Goal: Task Accomplishment & Management: Manage account settings

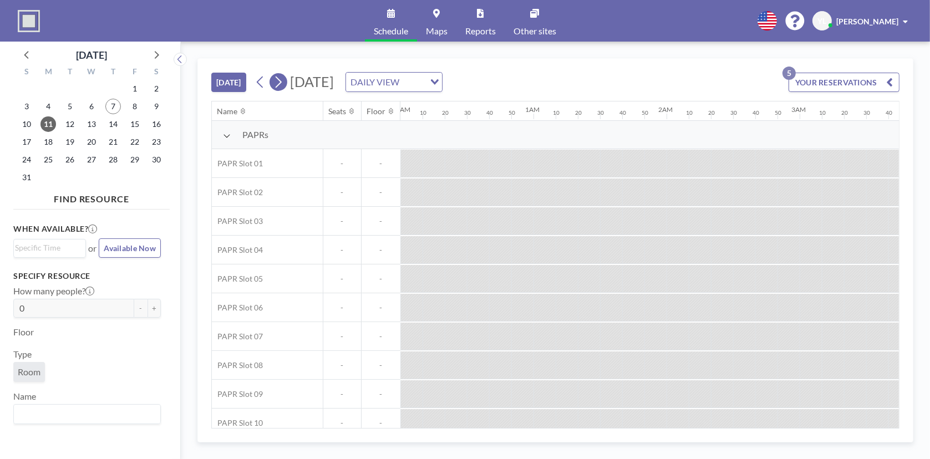
click at [282, 76] on icon at bounding box center [278, 82] width 11 height 17
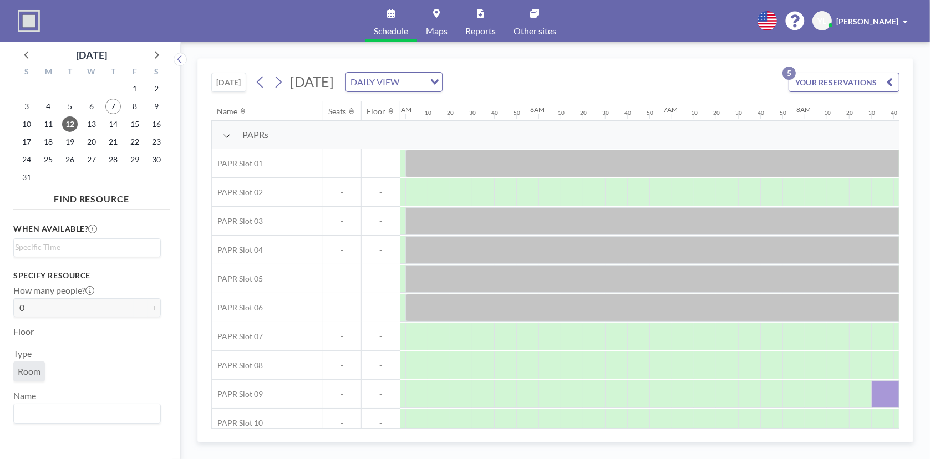
scroll to position [0, 1065]
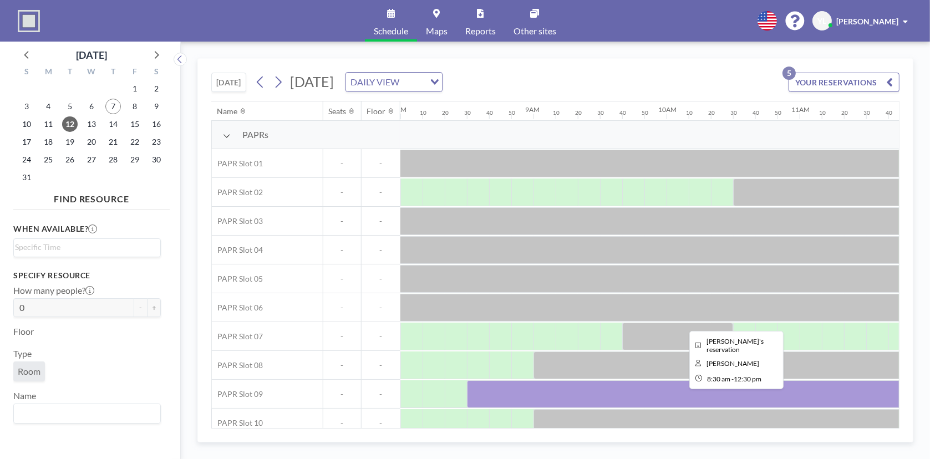
click at [614, 388] on div at bounding box center [733, 395] width 533 height 28
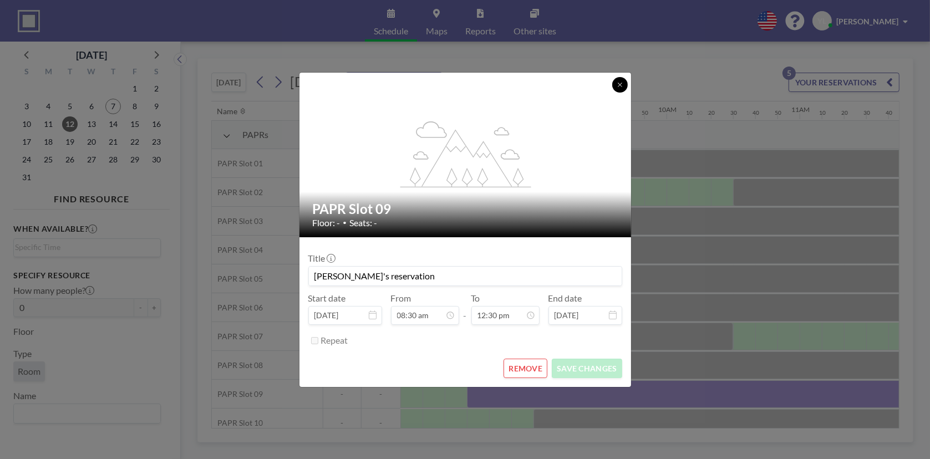
click at [618, 82] on icon at bounding box center [620, 85] width 7 height 7
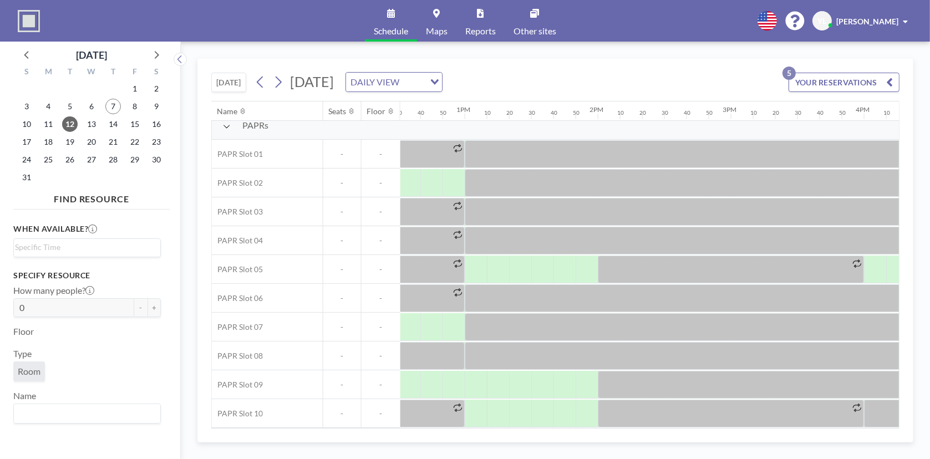
scroll to position [13, 1644]
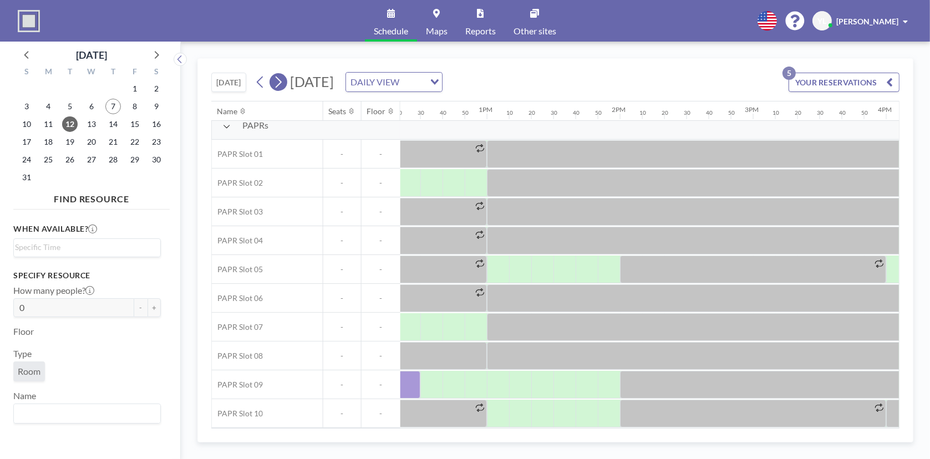
click at [280, 81] on icon at bounding box center [278, 82] width 11 height 17
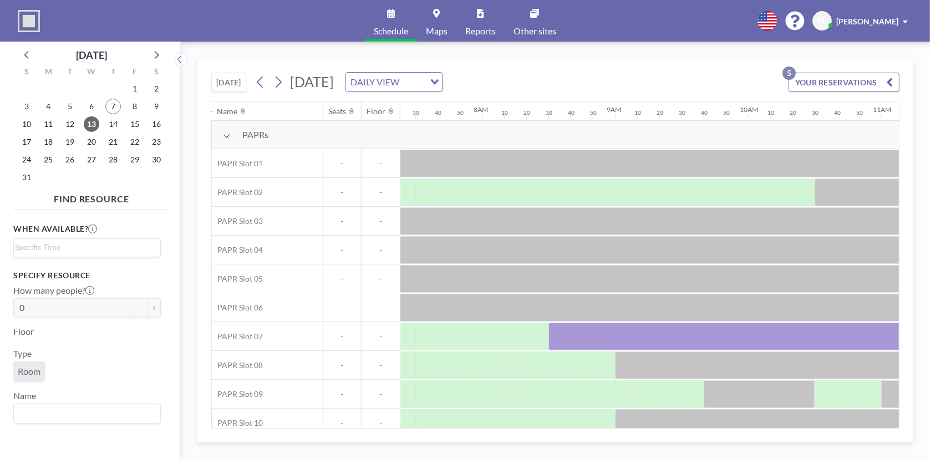
scroll to position [0, 1042]
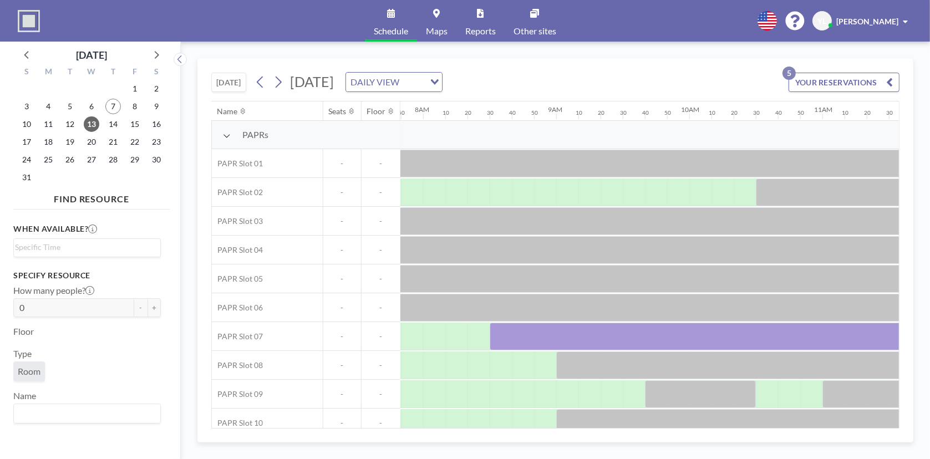
click at [541, 425] on div "[DATE] [DATE] DAILY VIEW Loading... YOUR RESERVATIONS 5 Name Seats Floor 12AM 1…" at bounding box center [555, 250] width 716 height 384
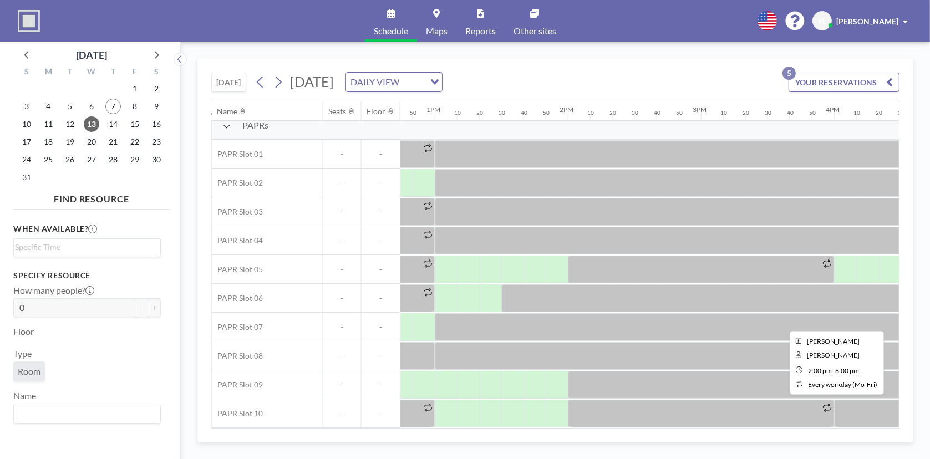
scroll to position [13, 1696]
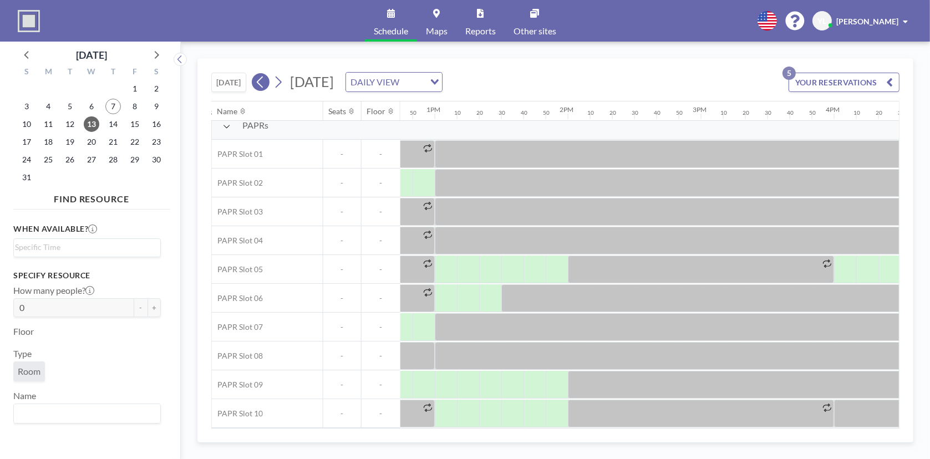
click at [266, 80] on icon at bounding box center [260, 82] width 11 height 17
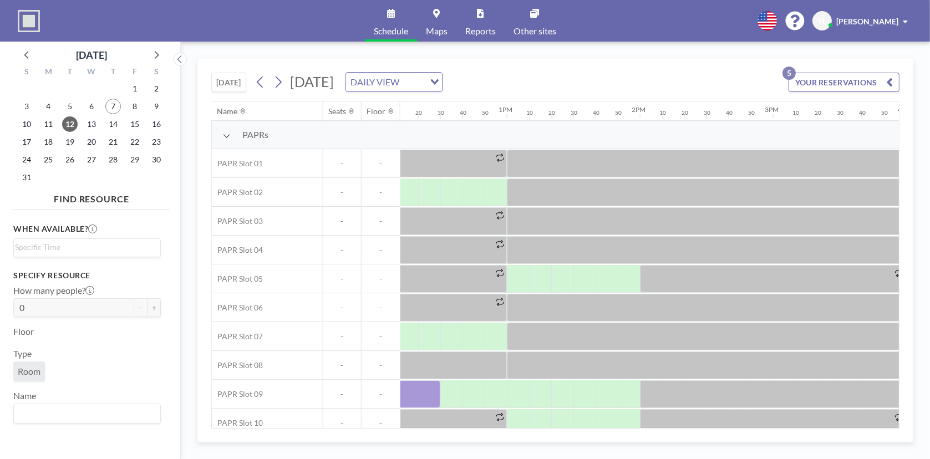
scroll to position [0, 1590]
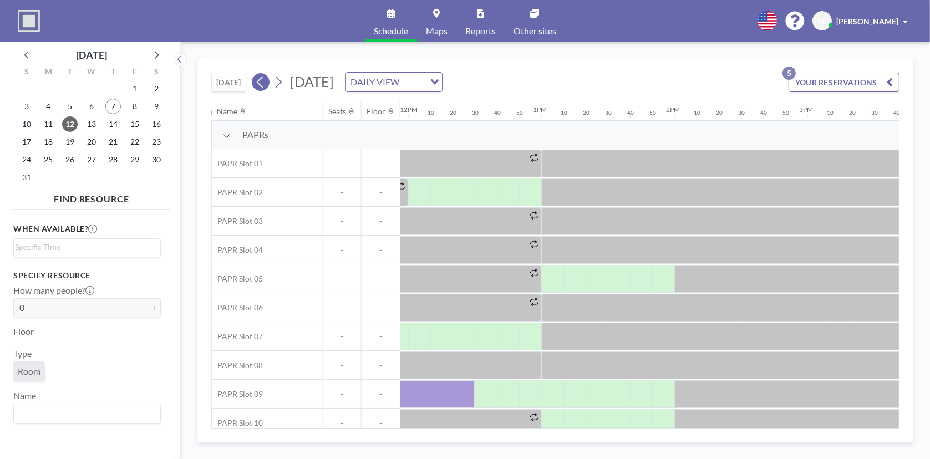
click at [263, 79] on icon at bounding box center [260, 82] width 11 height 17
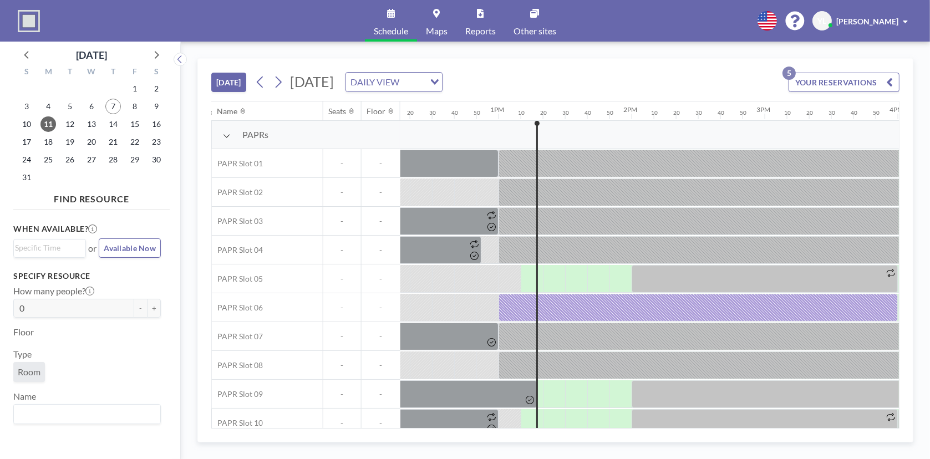
scroll to position [0, 1620]
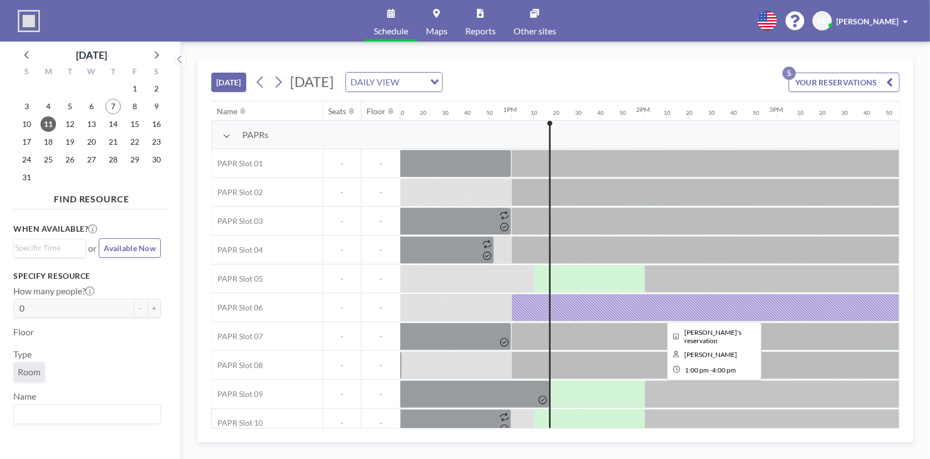
click at [605, 310] on div at bounding box center [710, 308] width 399 height 28
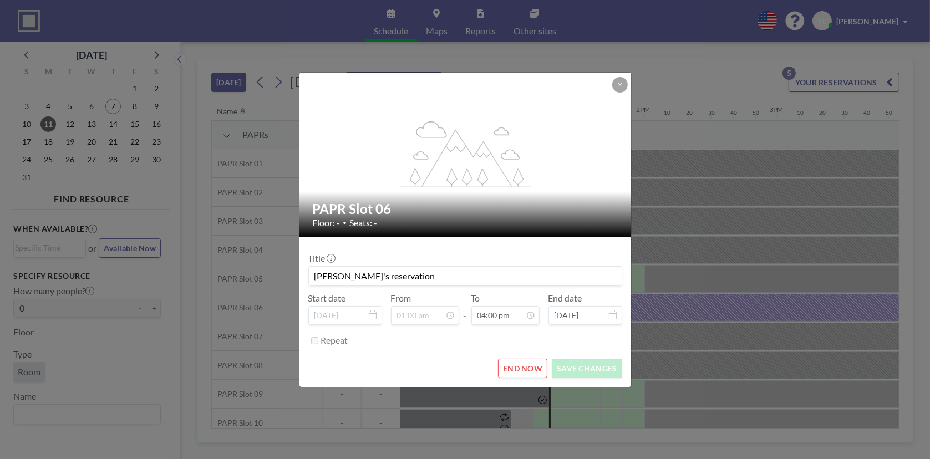
scroll to position [1894, 0]
click at [537, 367] on button "END NOW" at bounding box center [522, 368] width 49 height 19
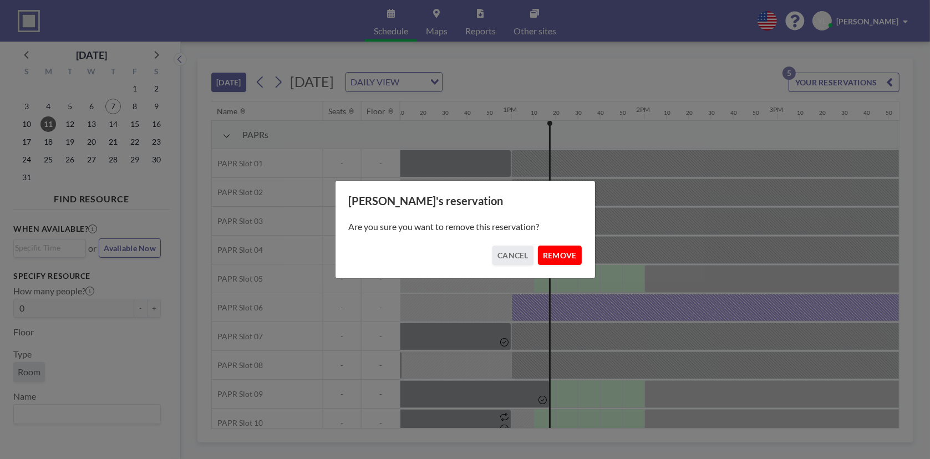
click at [558, 250] on button "REMOVE" at bounding box center [560, 255] width 44 height 19
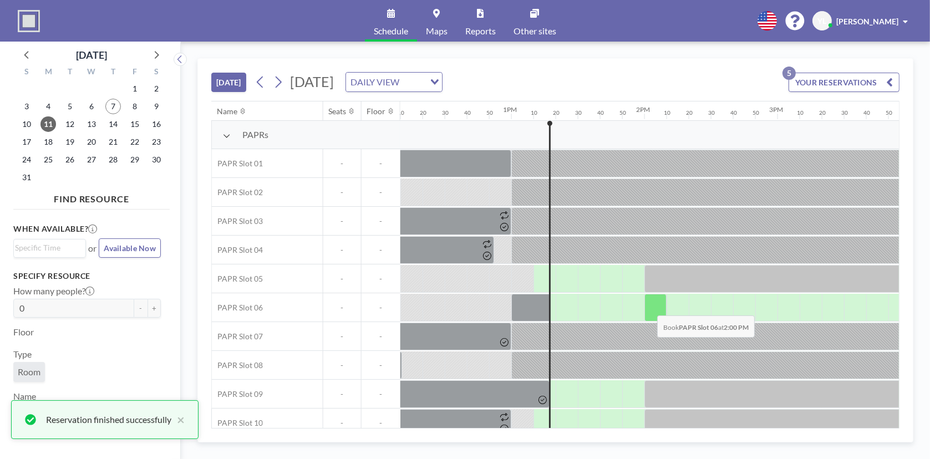
click at [648, 307] on div at bounding box center [656, 308] width 22 height 28
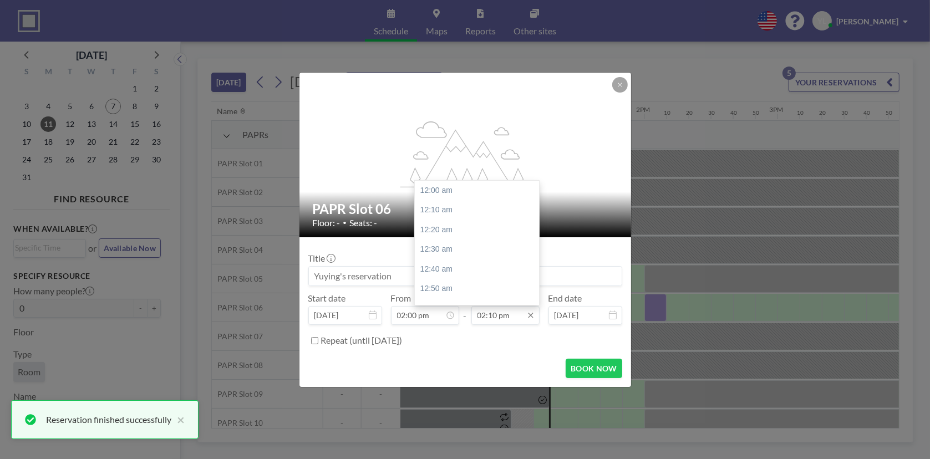
scroll to position [1676, 0]
click at [503, 321] on input "02:10 pm" at bounding box center [506, 315] width 68 height 19
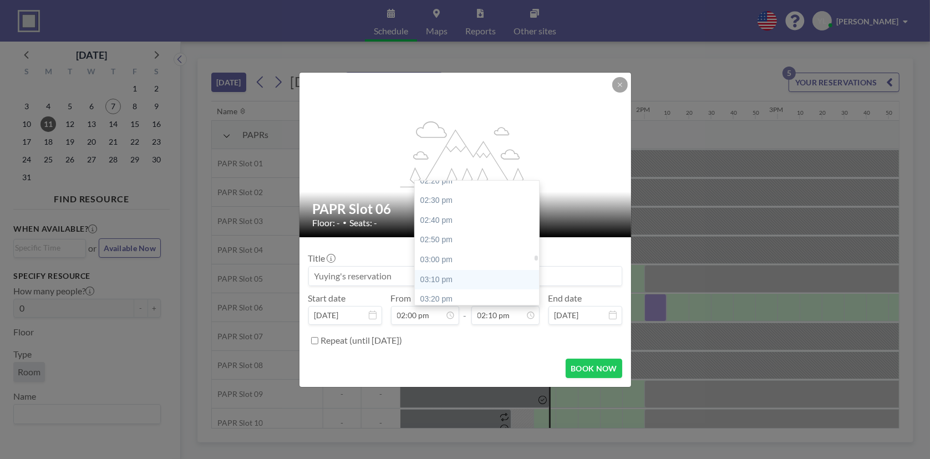
scroll to position [1732, 0]
click at [478, 288] on div "03:30 pm" at bounding box center [480, 295] width 130 height 20
type input "03:30 pm"
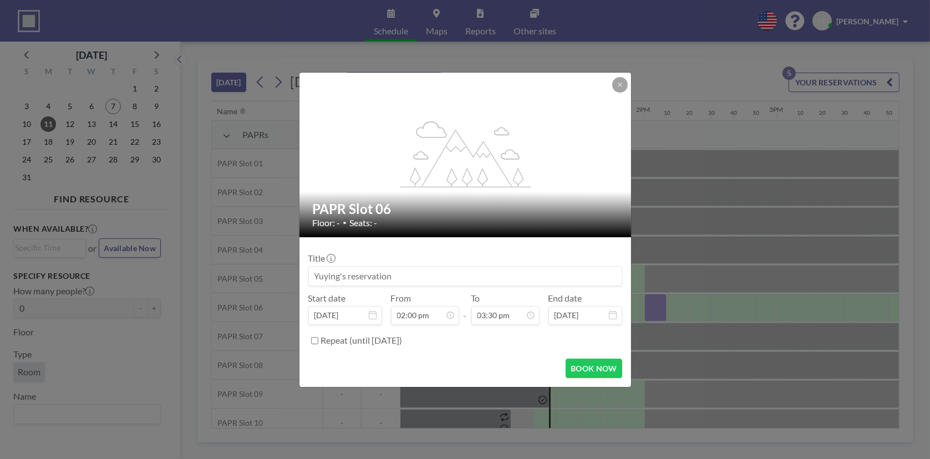
scroll to position [1834, 0]
click at [581, 366] on button "BOOK NOW" at bounding box center [594, 368] width 56 height 19
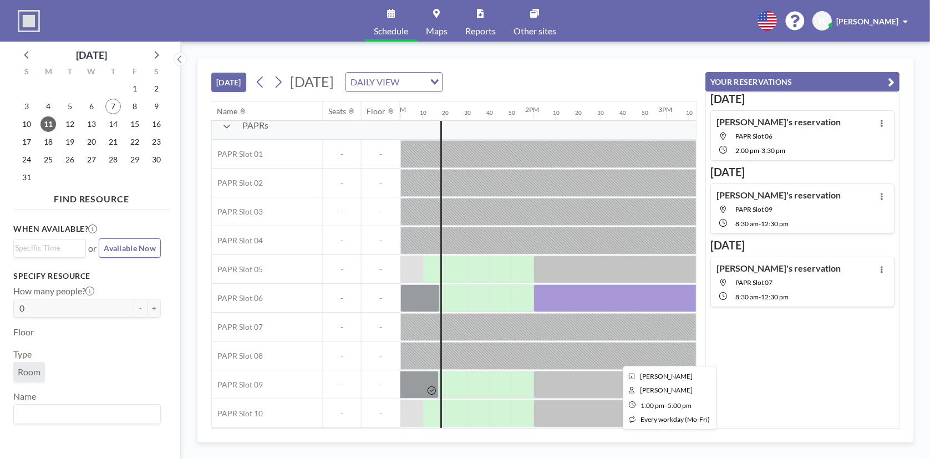
scroll to position [13, 1786]
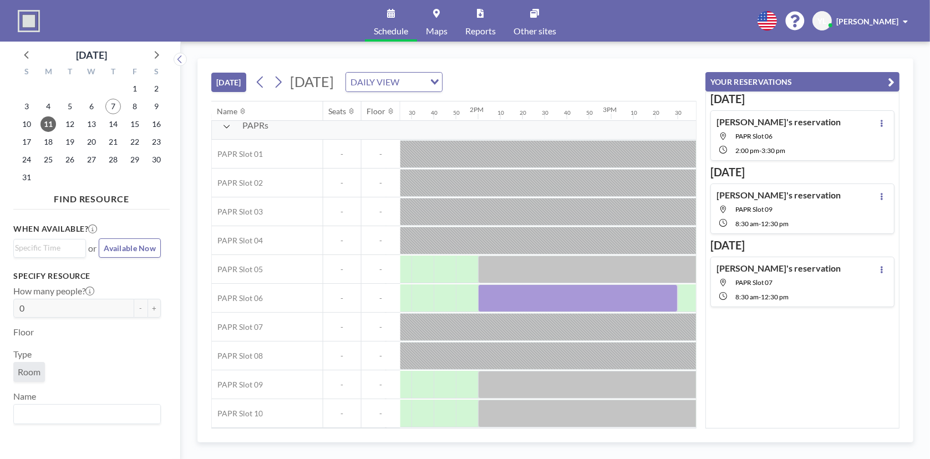
click at [894, 83] on icon "button" at bounding box center [891, 81] width 7 height 13
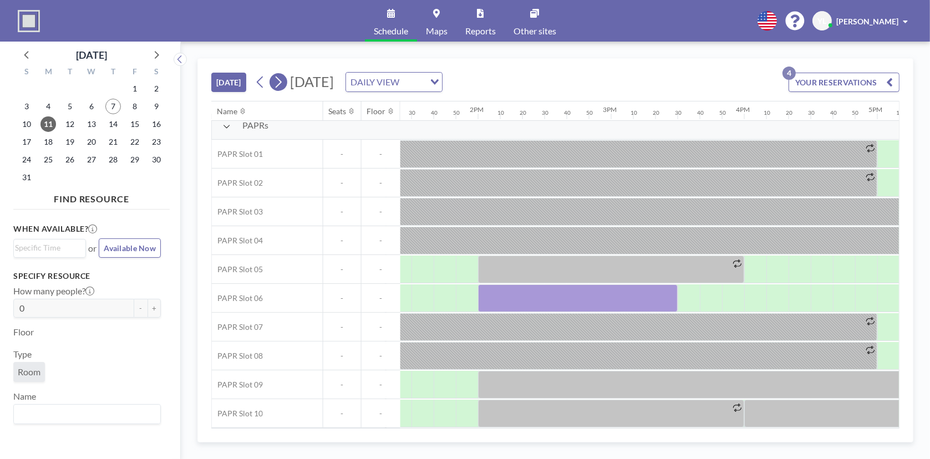
click at [277, 80] on icon at bounding box center [278, 82] width 11 height 17
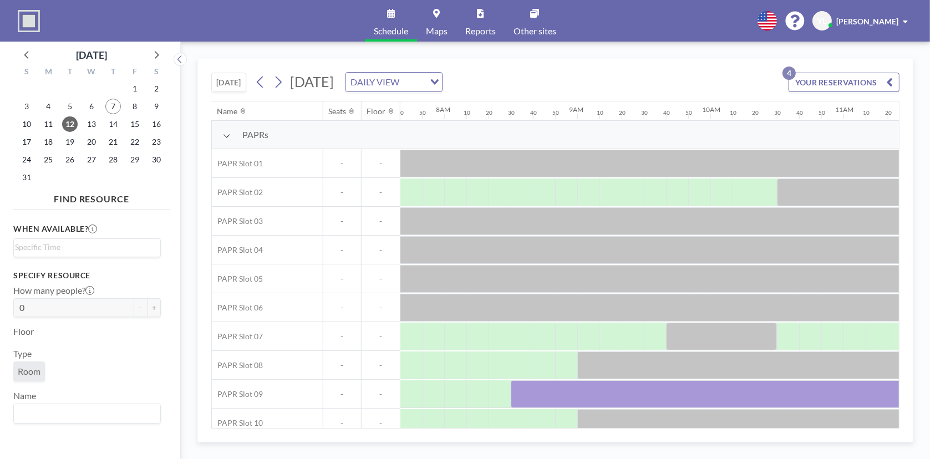
scroll to position [0, 1065]
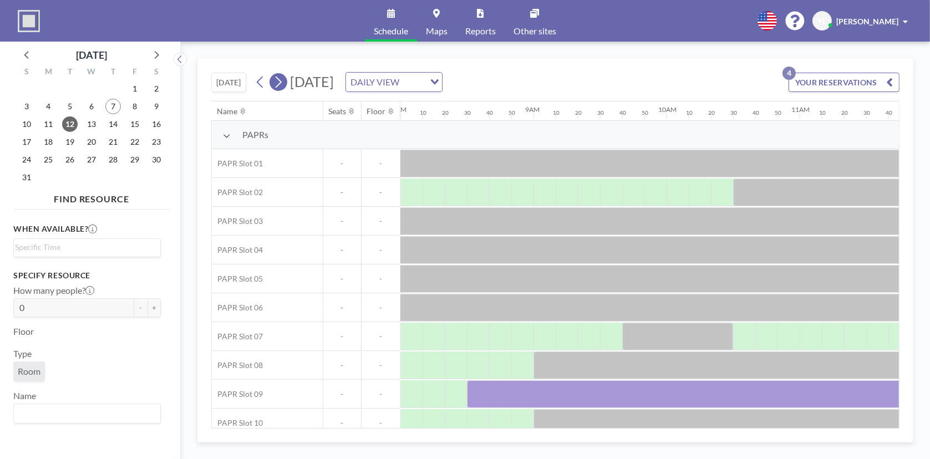
click at [279, 86] on icon at bounding box center [279, 83] width 6 height 12
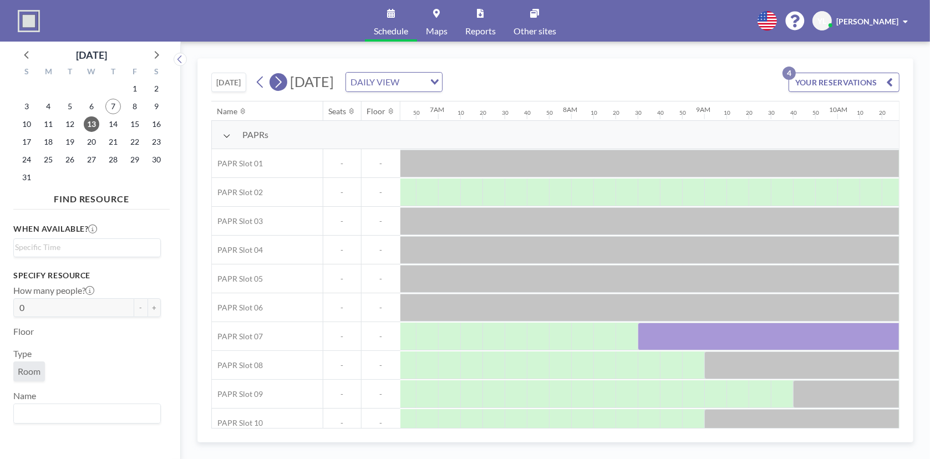
scroll to position [0, 1042]
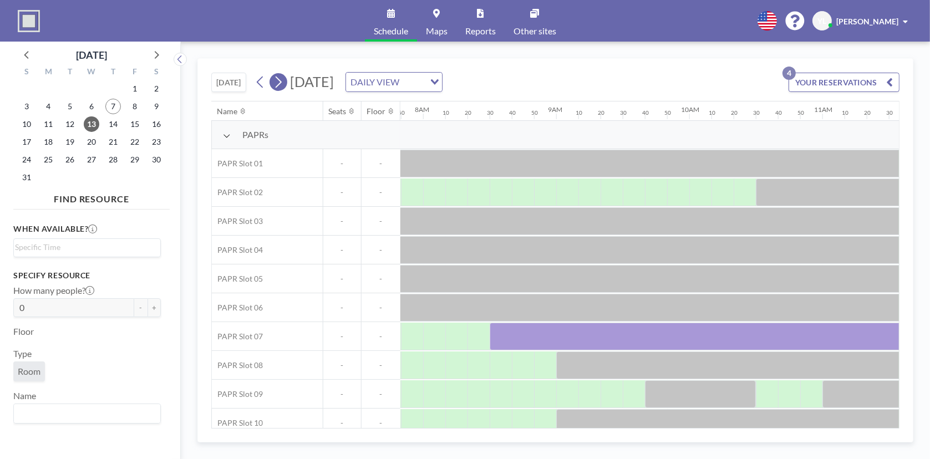
click at [279, 85] on icon at bounding box center [279, 83] width 6 height 12
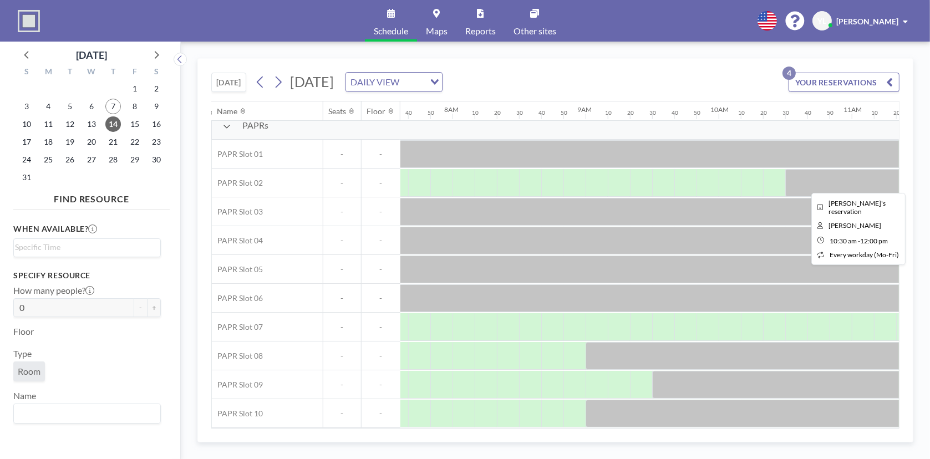
scroll to position [13, 987]
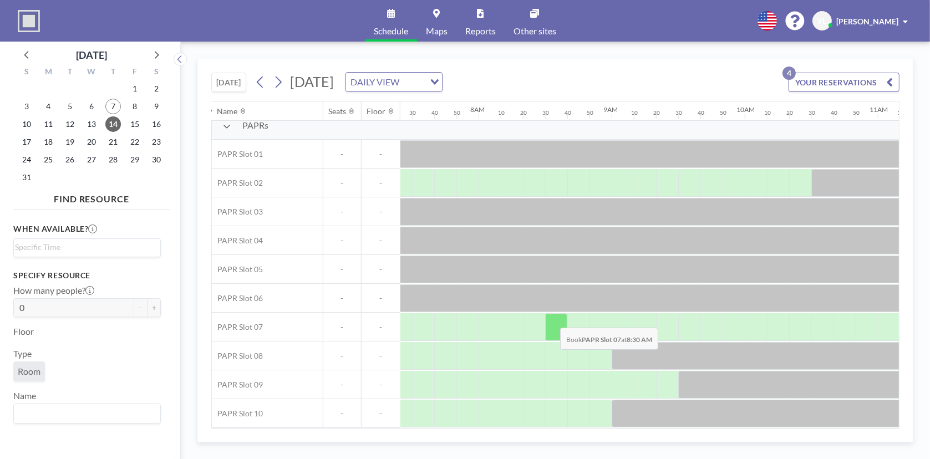
click at [551, 319] on div at bounding box center [556, 327] width 22 height 28
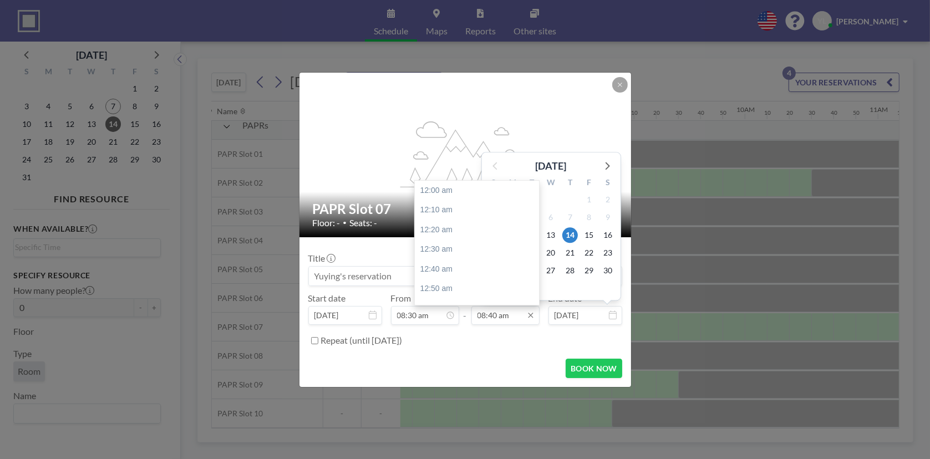
scroll to position [1026, 0]
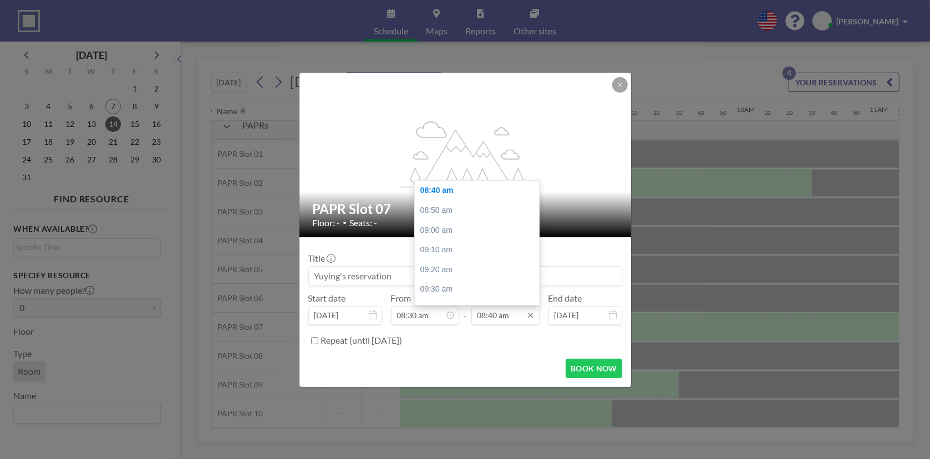
click at [495, 320] on input "08:40 am" at bounding box center [506, 315] width 68 height 19
click at [473, 197] on div "12:30 pm" at bounding box center [480, 201] width 130 height 20
type input "12:30 pm"
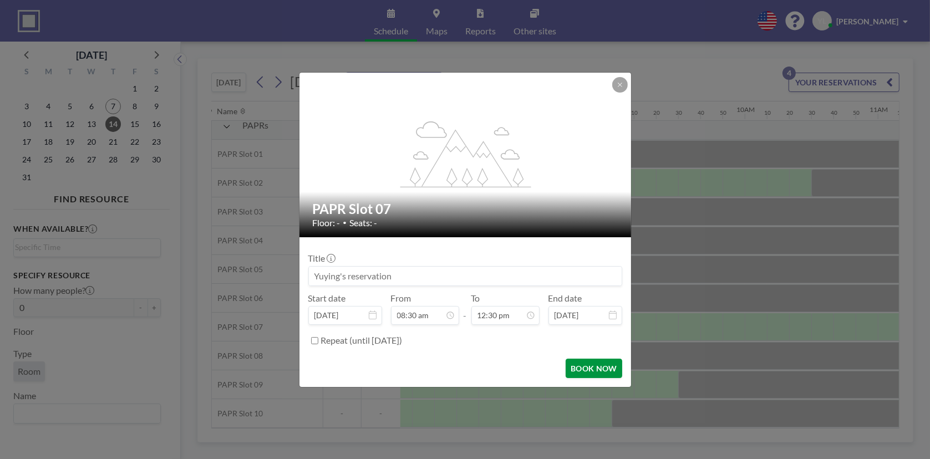
click at [610, 367] on button "BOOK NOW" at bounding box center [594, 368] width 56 height 19
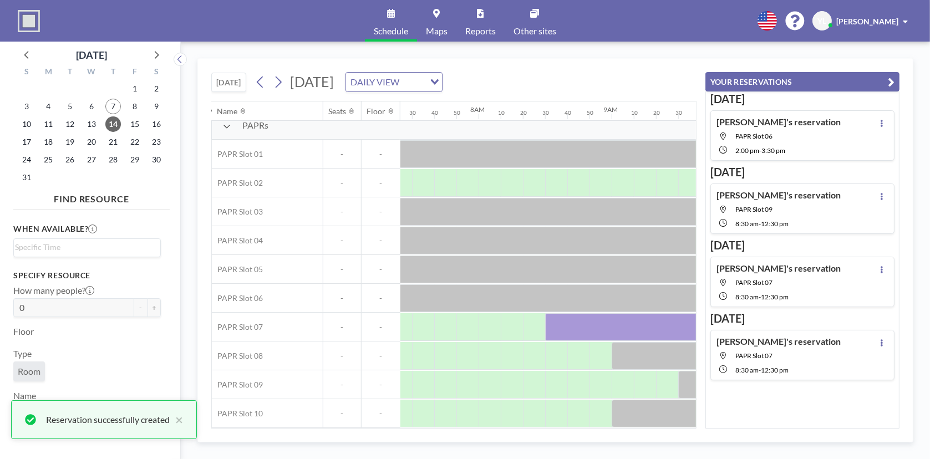
click at [889, 80] on icon "button" at bounding box center [891, 81] width 7 height 13
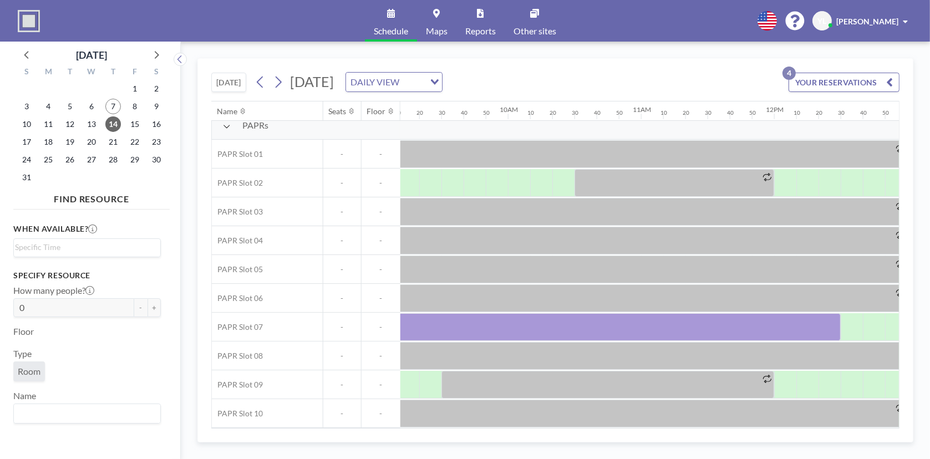
scroll to position [13, 1206]
click at [275, 79] on icon at bounding box center [278, 82] width 11 height 17
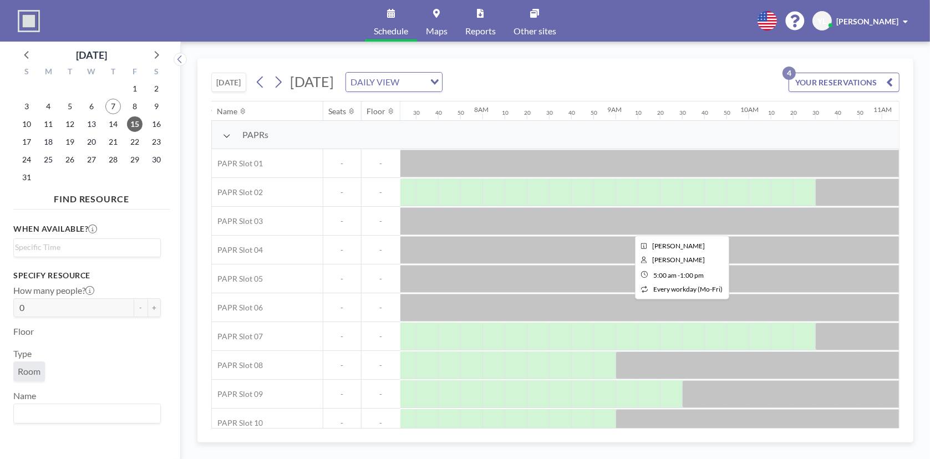
scroll to position [0, 1042]
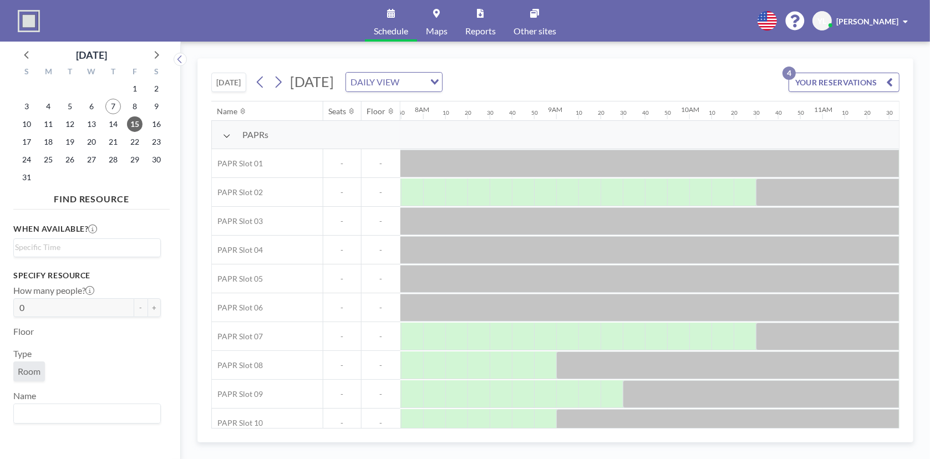
click at [499, 429] on div "[DATE] [DATE] DAILY VIEW Loading... YOUR RESERVATIONS 4 Name Seats Floor 12AM 1…" at bounding box center [555, 250] width 716 height 384
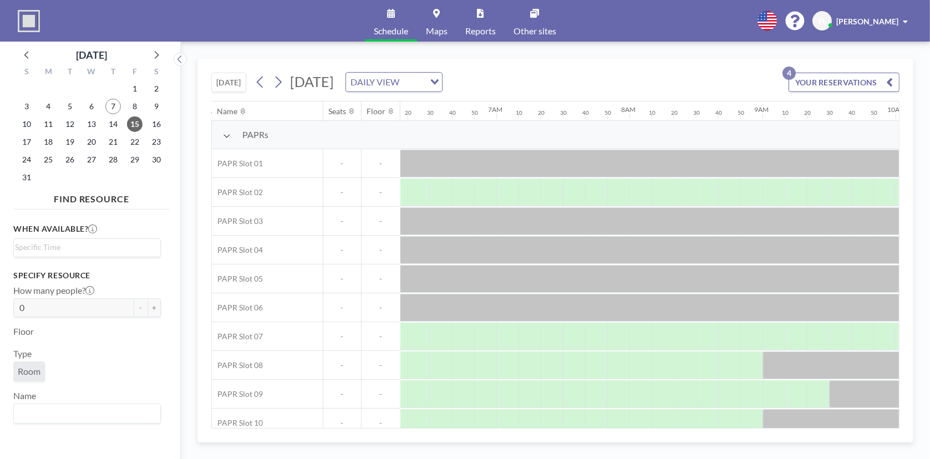
scroll to position [0, 838]
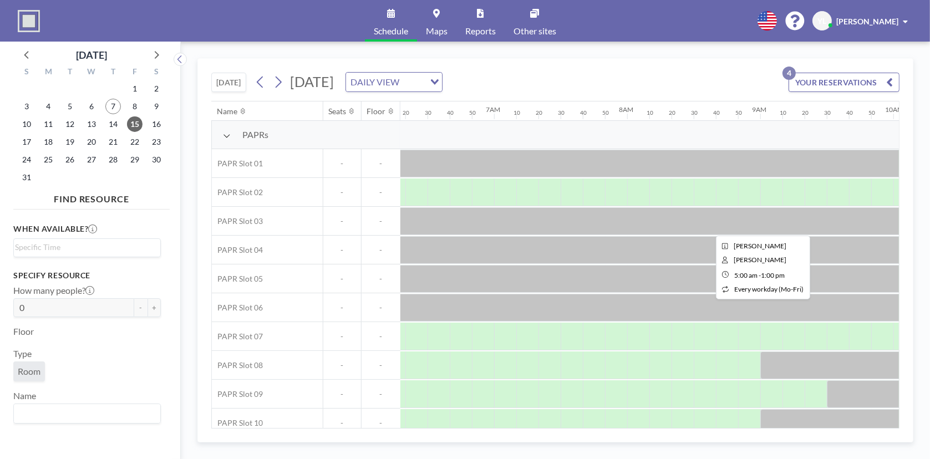
click at [616, 216] on div at bounding box center [760, 221] width 1065 height 28
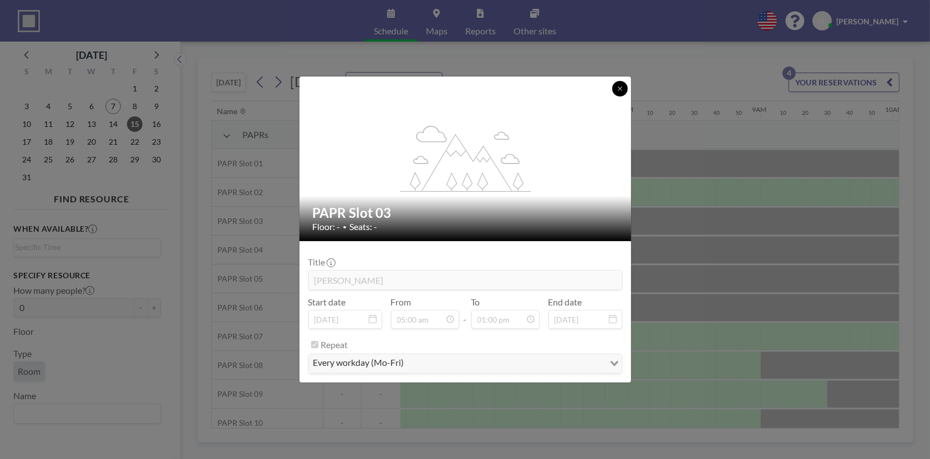
click at [620, 93] on button at bounding box center [620, 89] width 16 height 16
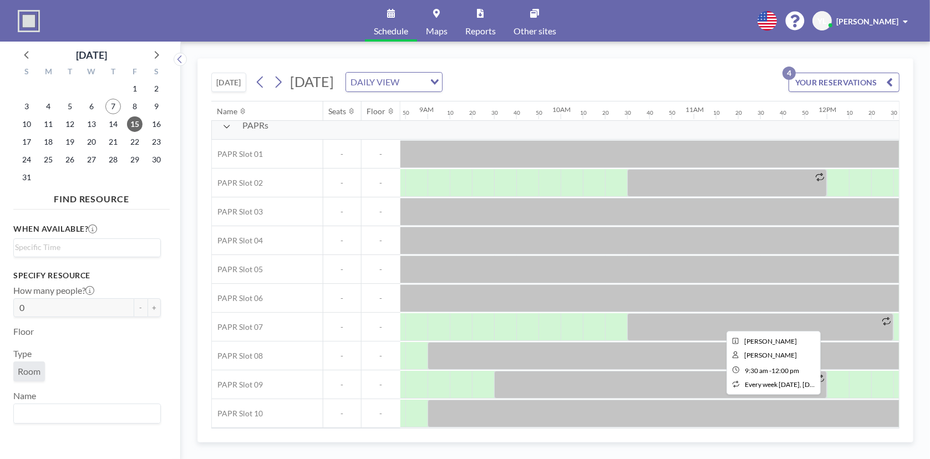
scroll to position [13, 1171]
click at [648, 388] on div at bounding box center [660, 385] width 333 height 28
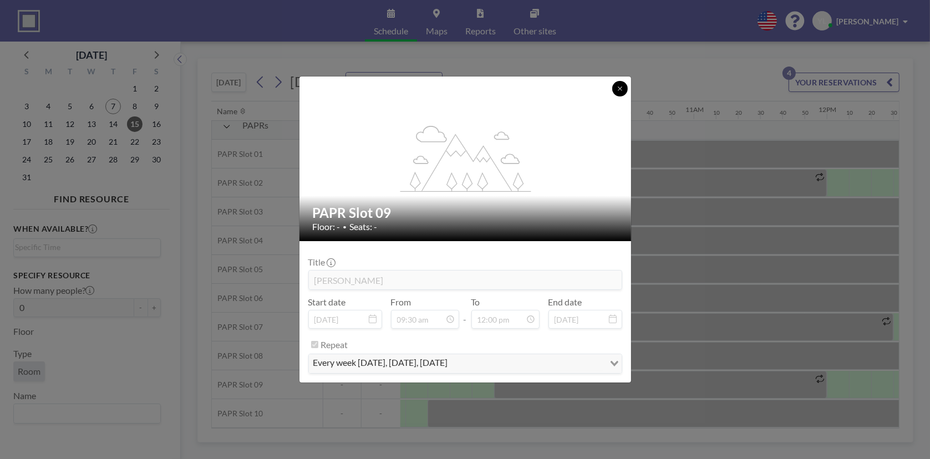
click at [623, 88] on icon at bounding box center [620, 88] width 7 height 7
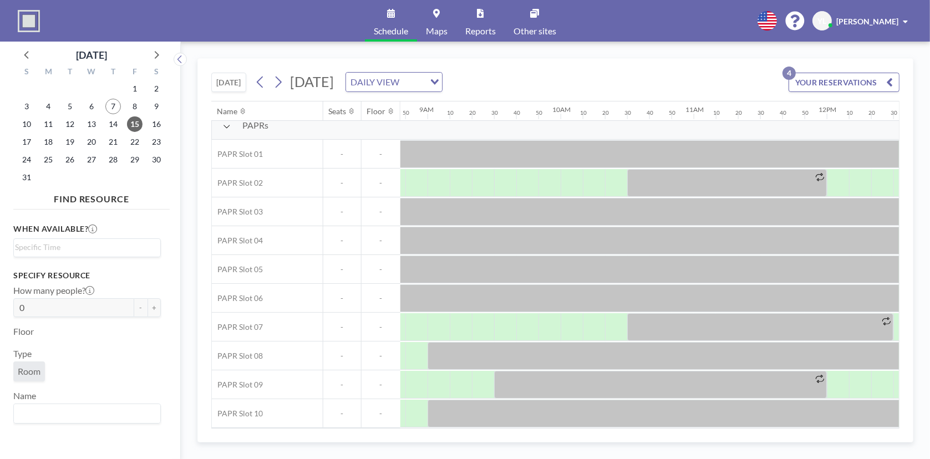
click at [855, 83] on button "YOUR RESERVATIONS 4" at bounding box center [844, 82] width 111 height 19
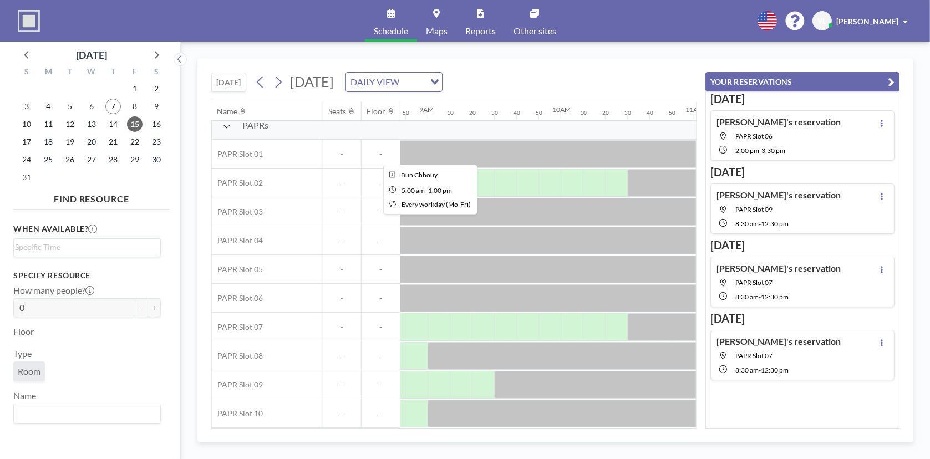
click at [648, 149] on div at bounding box center [427, 154] width 1065 height 28
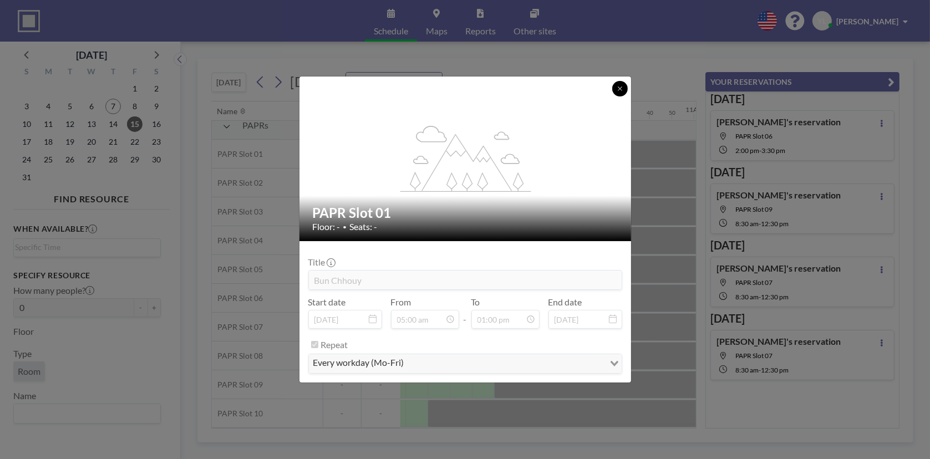
click at [617, 86] on icon at bounding box center [620, 88] width 7 height 7
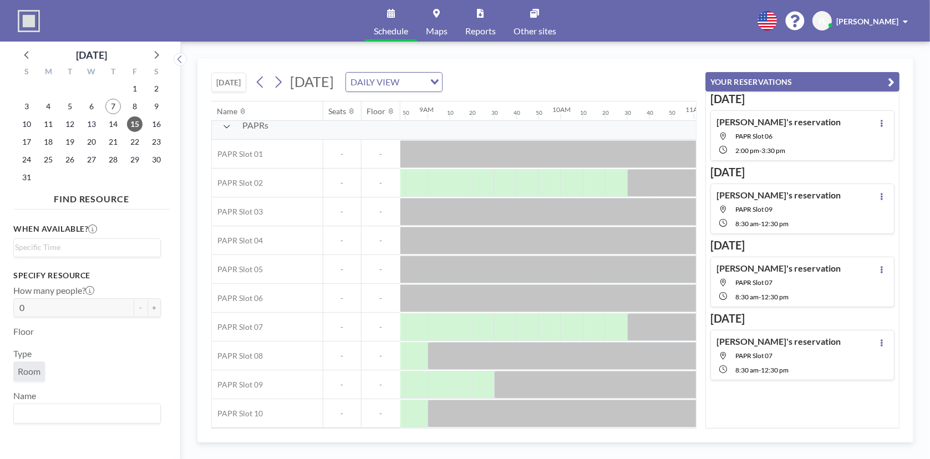
click at [891, 79] on icon "button" at bounding box center [891, 81] width 7 height 13
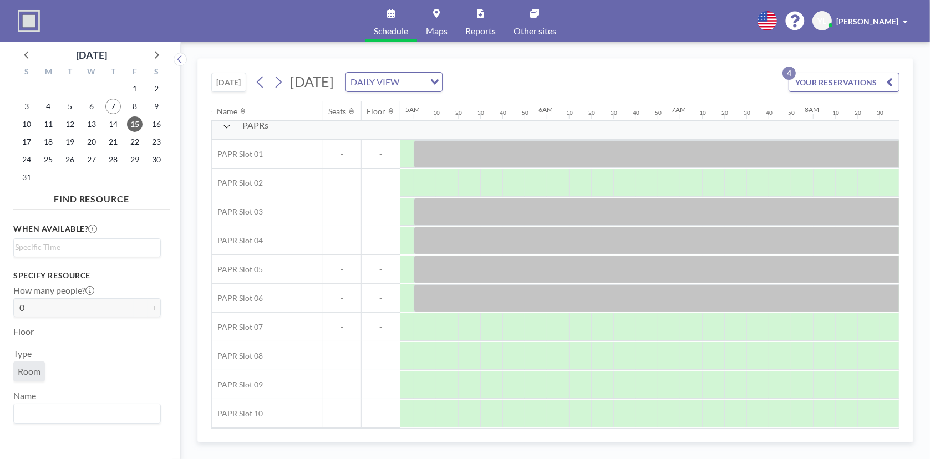
scroll to position [13, 666]
